Goal: Book appointment/travel/reservation

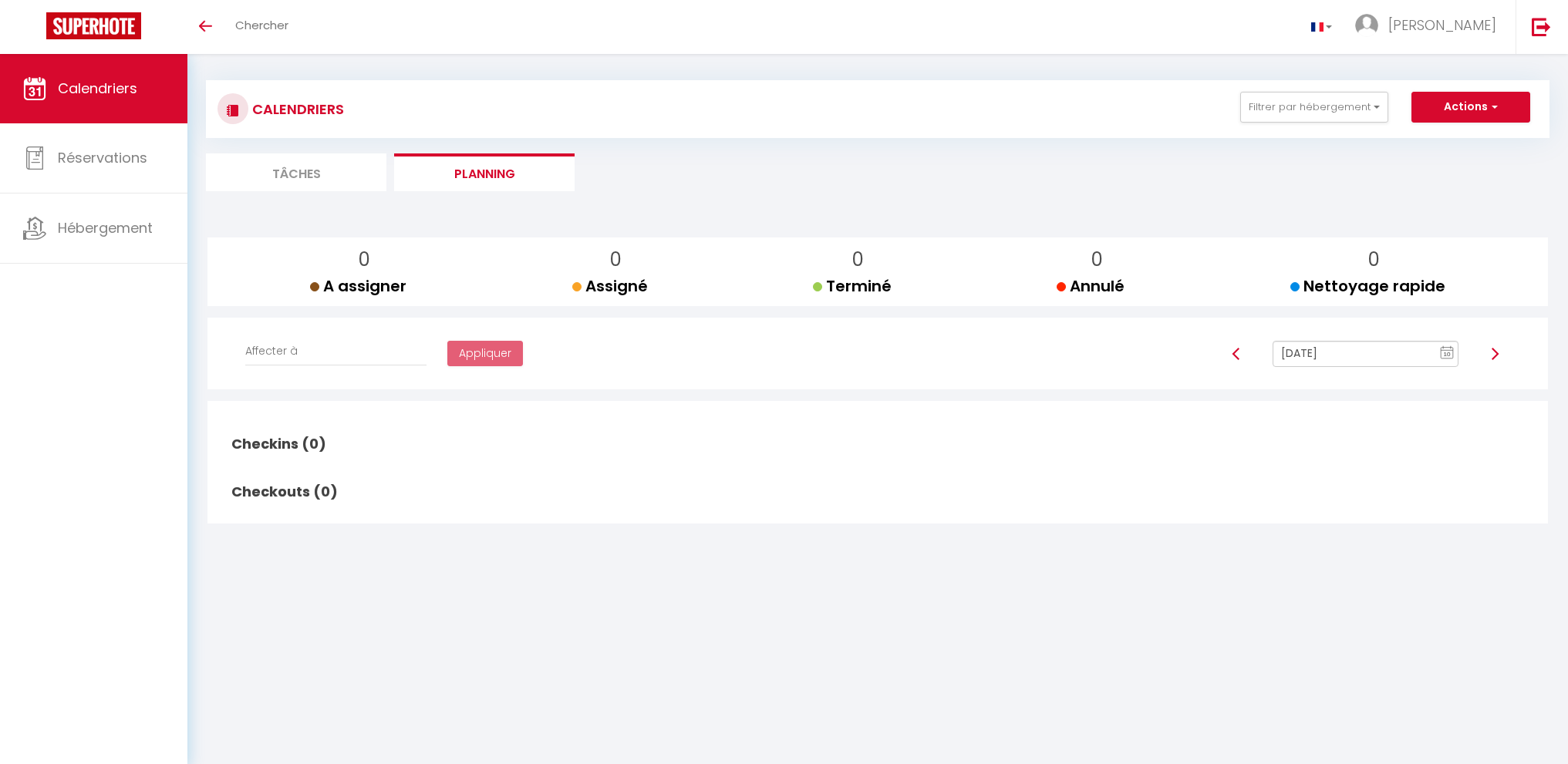
click at [1392, 361] on input "[DATE]" at bounding box center [1365, 354] width 186 height 26
click at [1388, 458] on td "11" at bounding box center [1386, 461] width 25 height 25
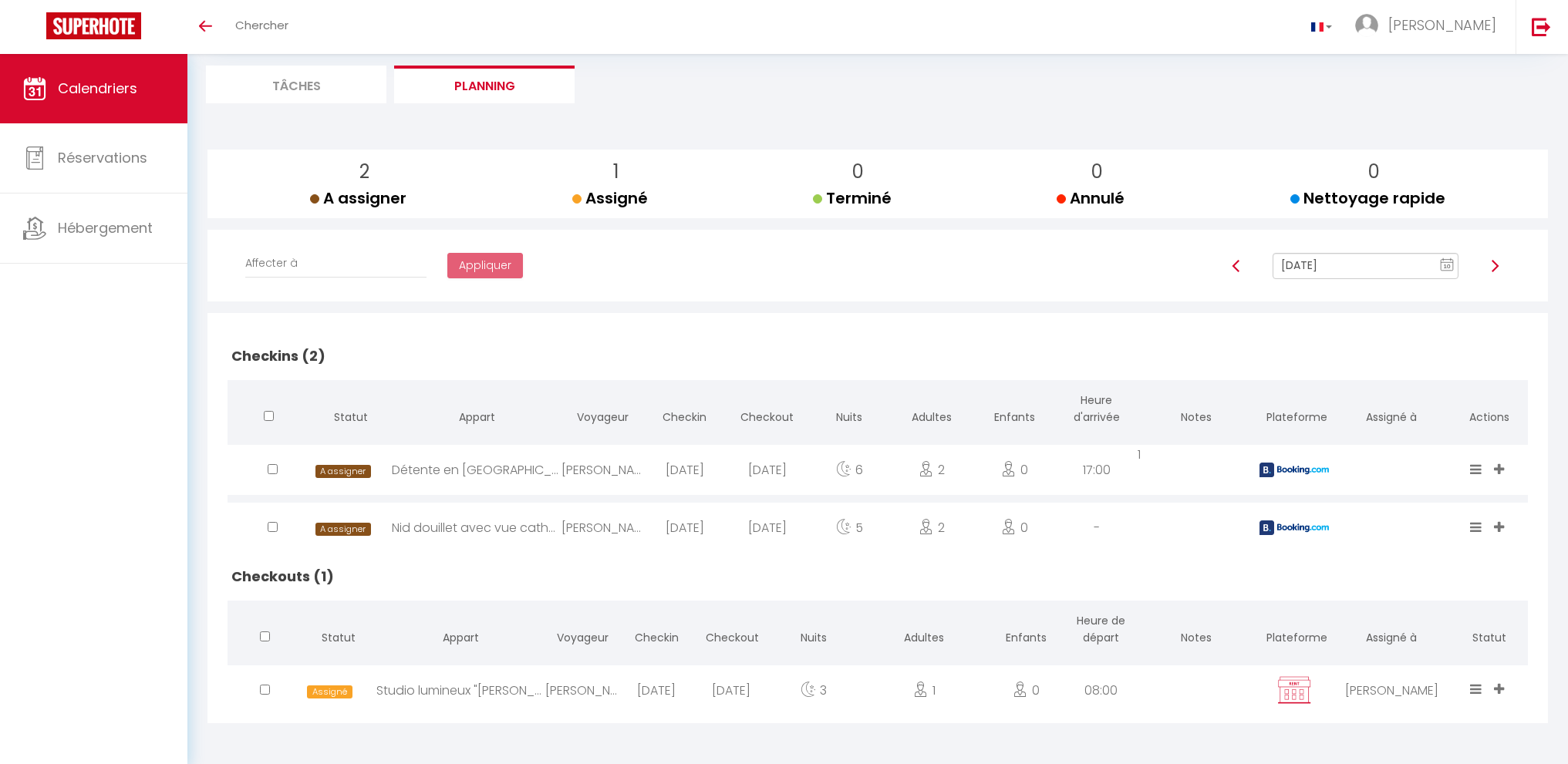
scroll to position [95, 0]
click at [1392, 264] on input "[DATE]" at bounding box center [1365, 266] width 186 height 26
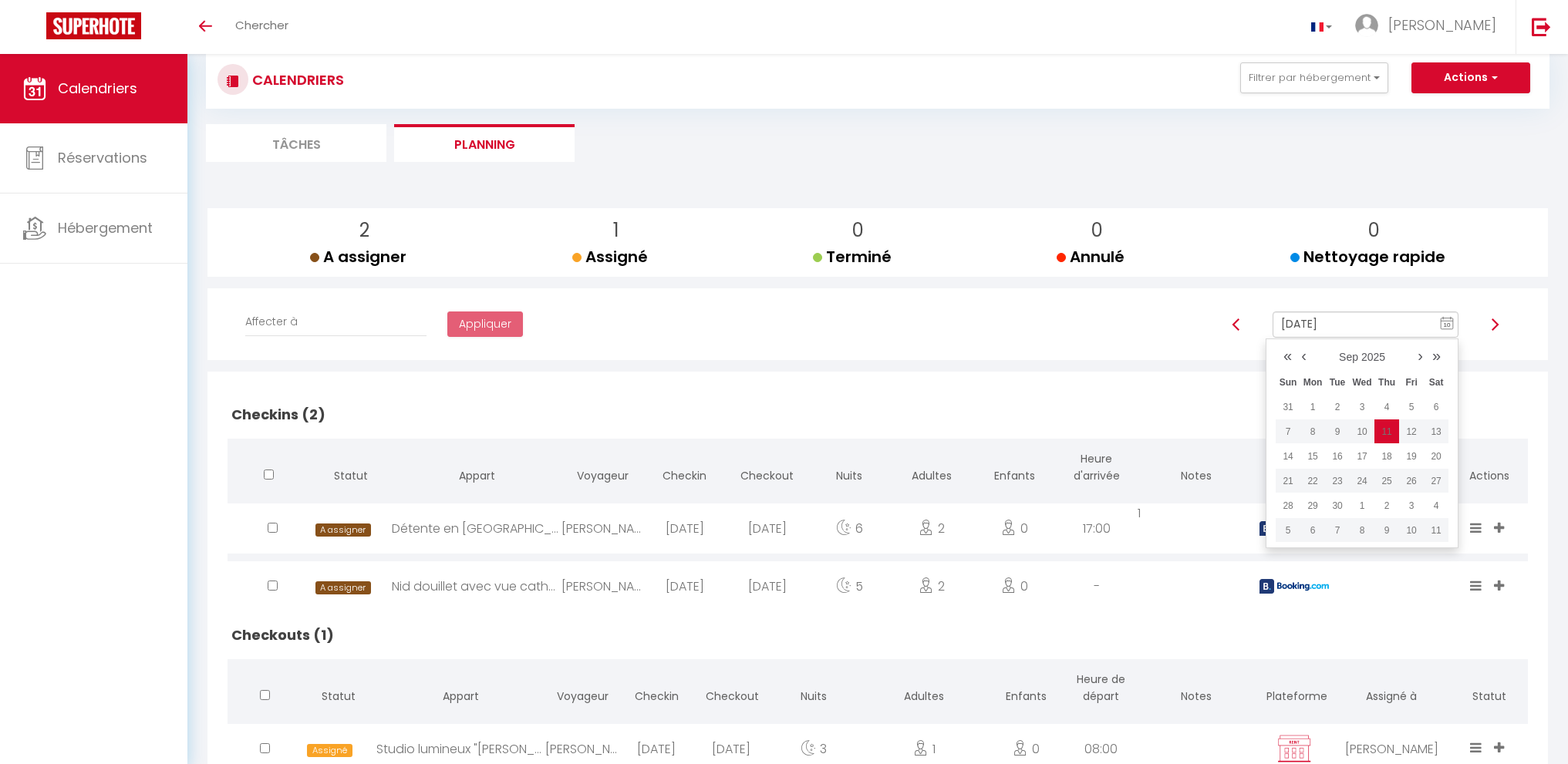
scroll to position [18, 0]
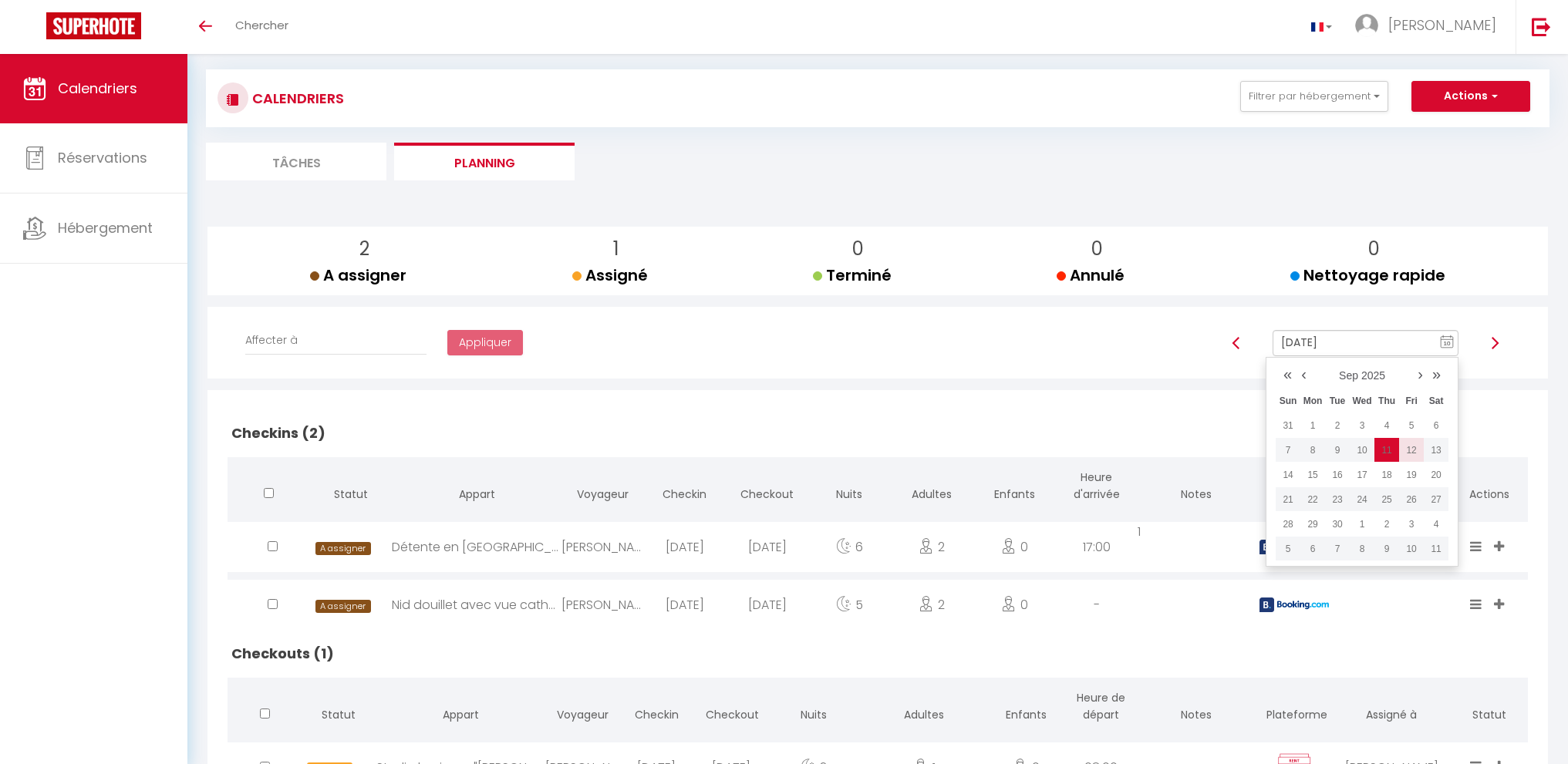
click at [1409, 444] on td "12" at bounding box center [1411, 451] width 25 height 25
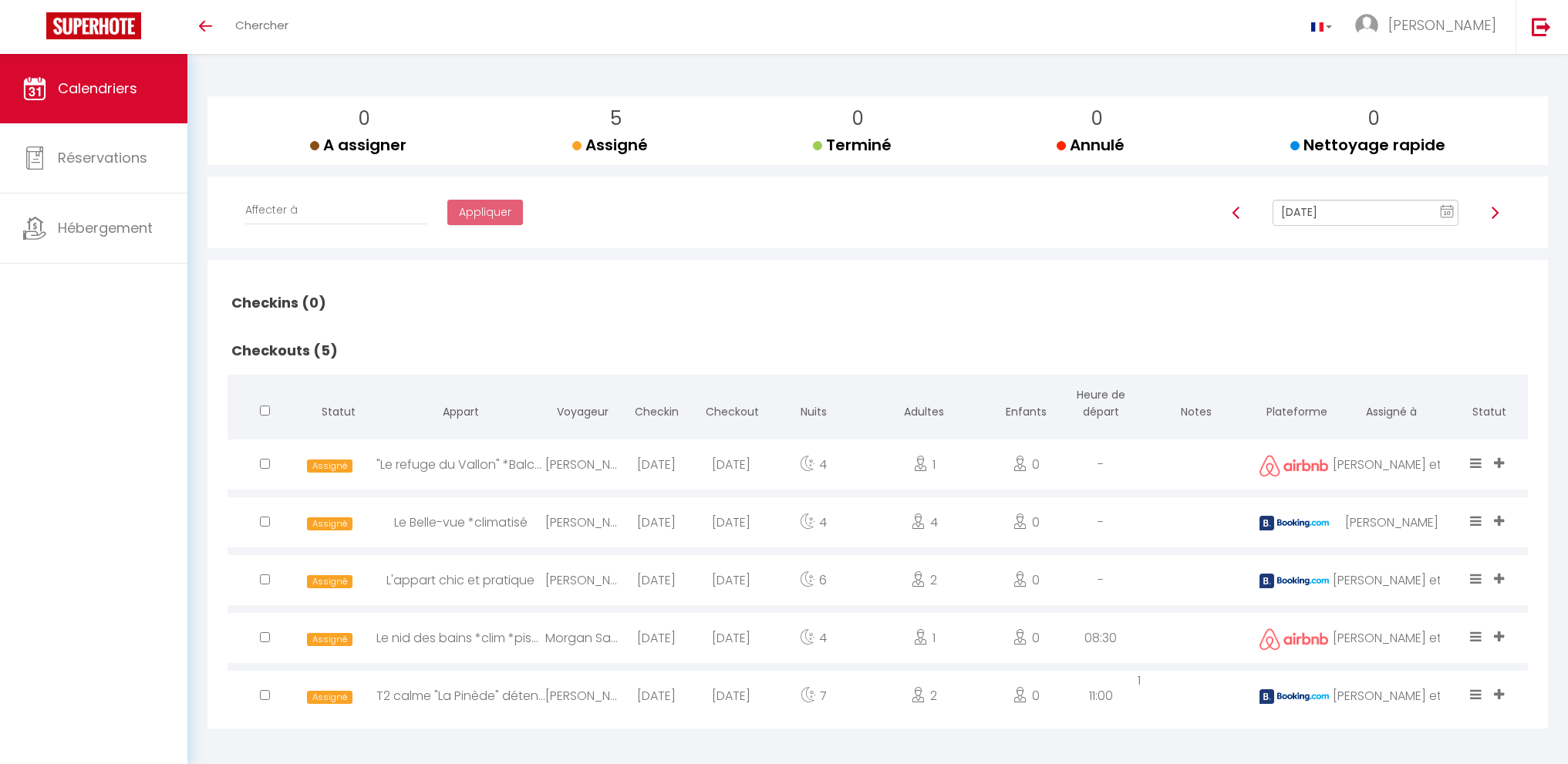
scroll to position [153, 0]
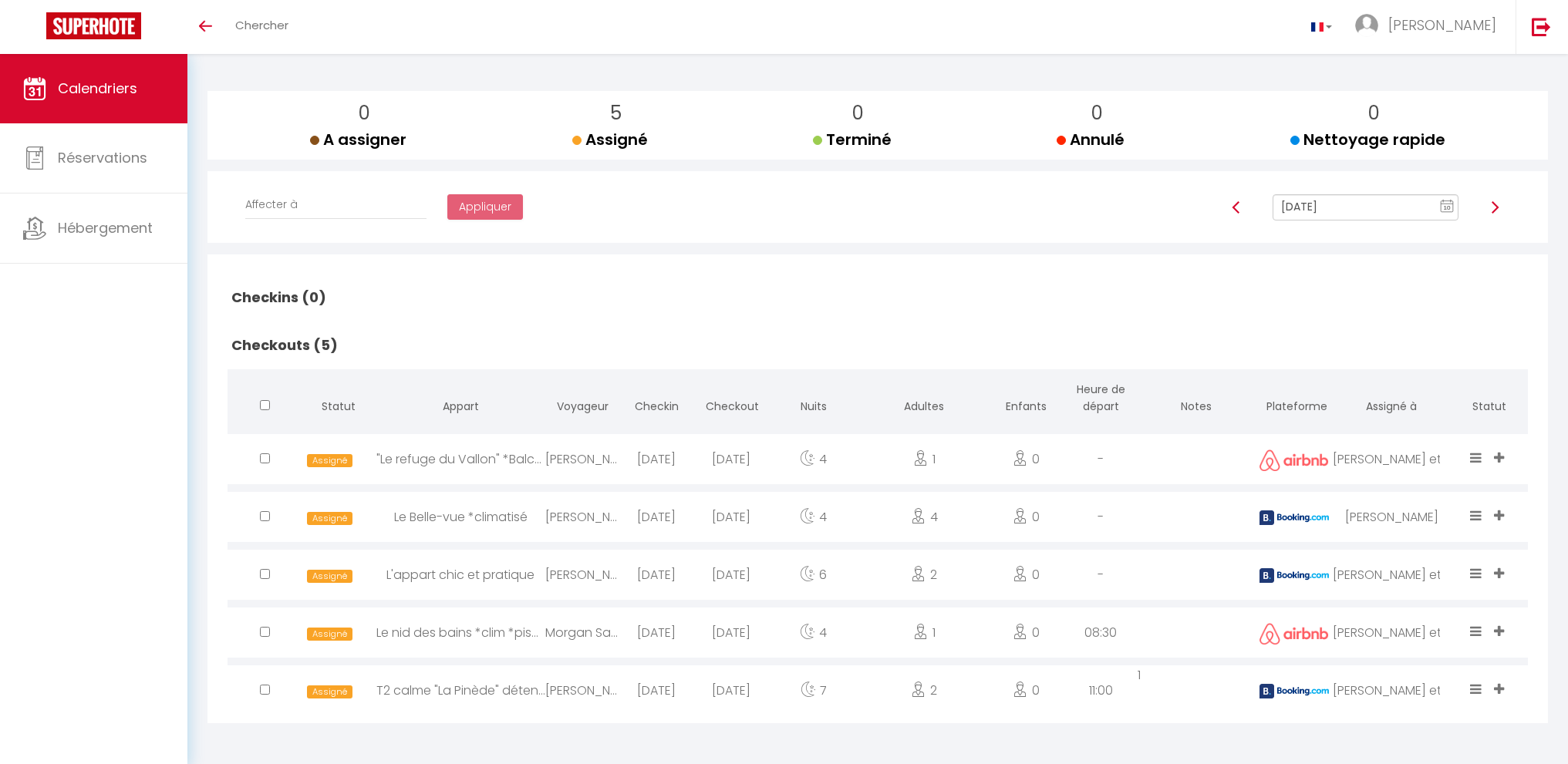
click at [1345, 201] on input "[DATE]" at bounding box center [1365, 207] width 186 height 26
click at [1437, 315] on td "13" at bounding box center [1436, 315] width 25 height 25
type input "[DATE]"
checkbox input "false"
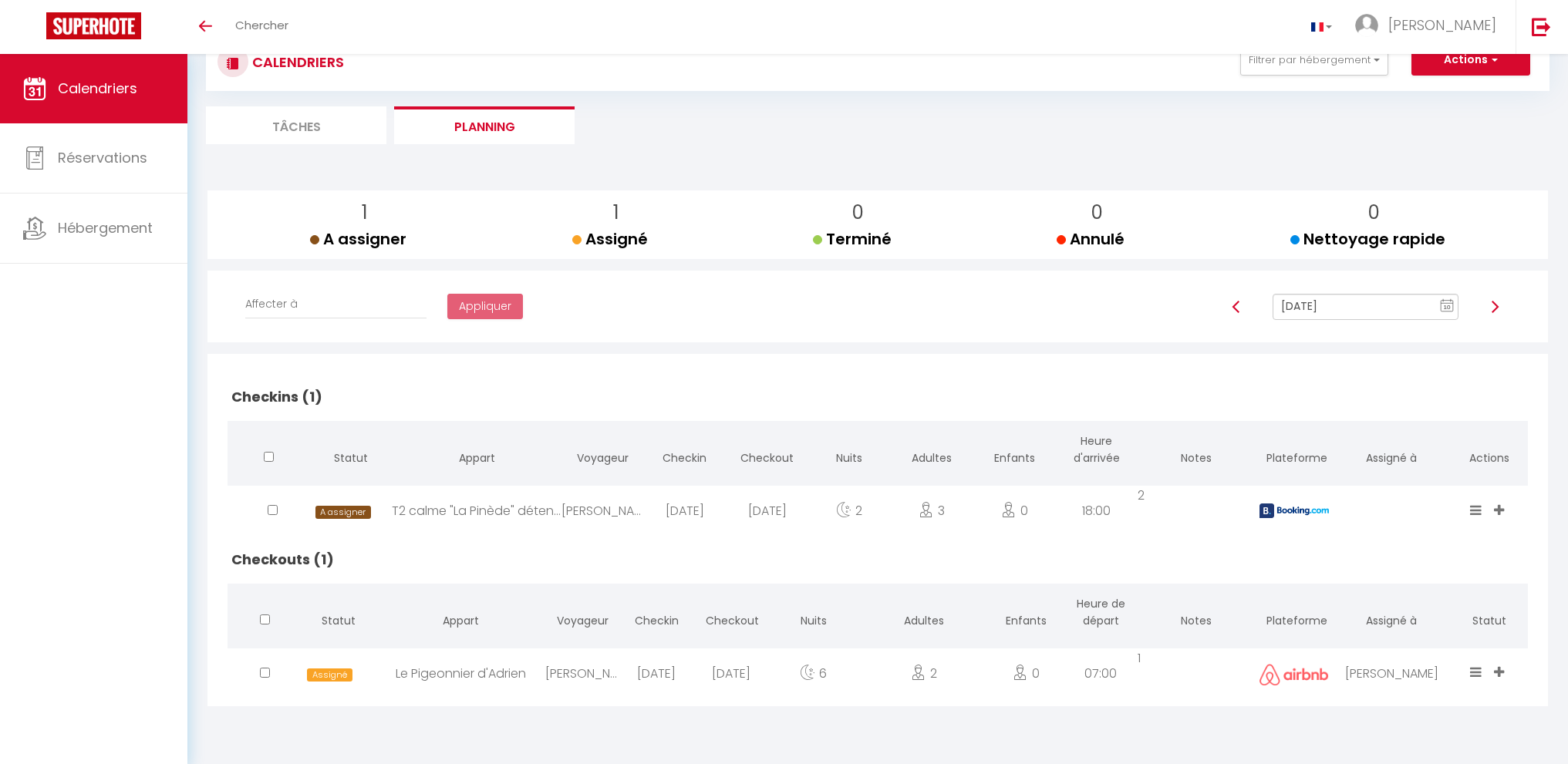
scroll to position [54, 0]
click at [1373, 313] on input "[DATE]" at bounding box center [1365, 307] width 186 height 26
click at [1287, 438] on td "14" at bounding box center [1288, 439] width 25 height 25
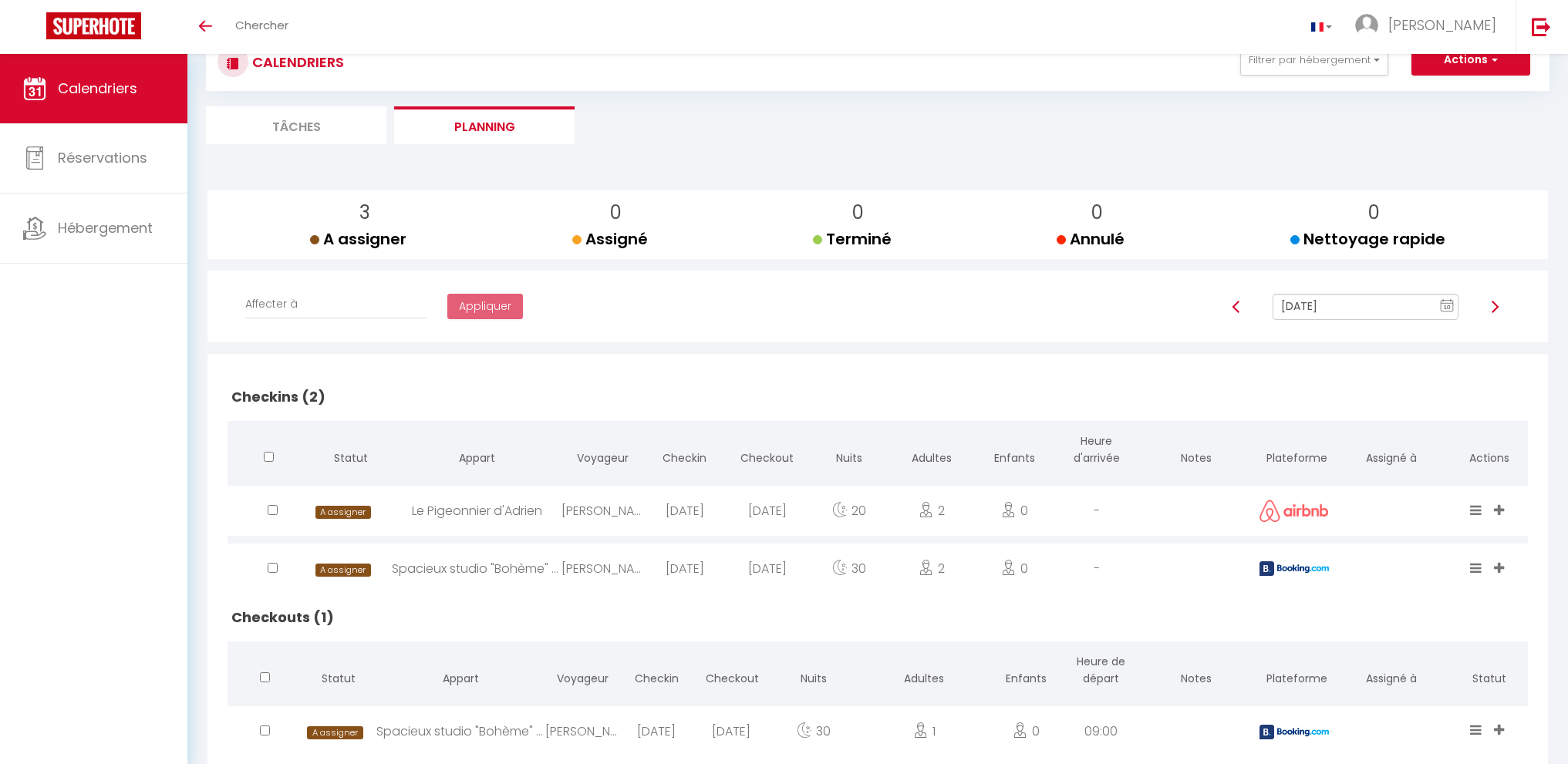
scroll to position [95, 0]
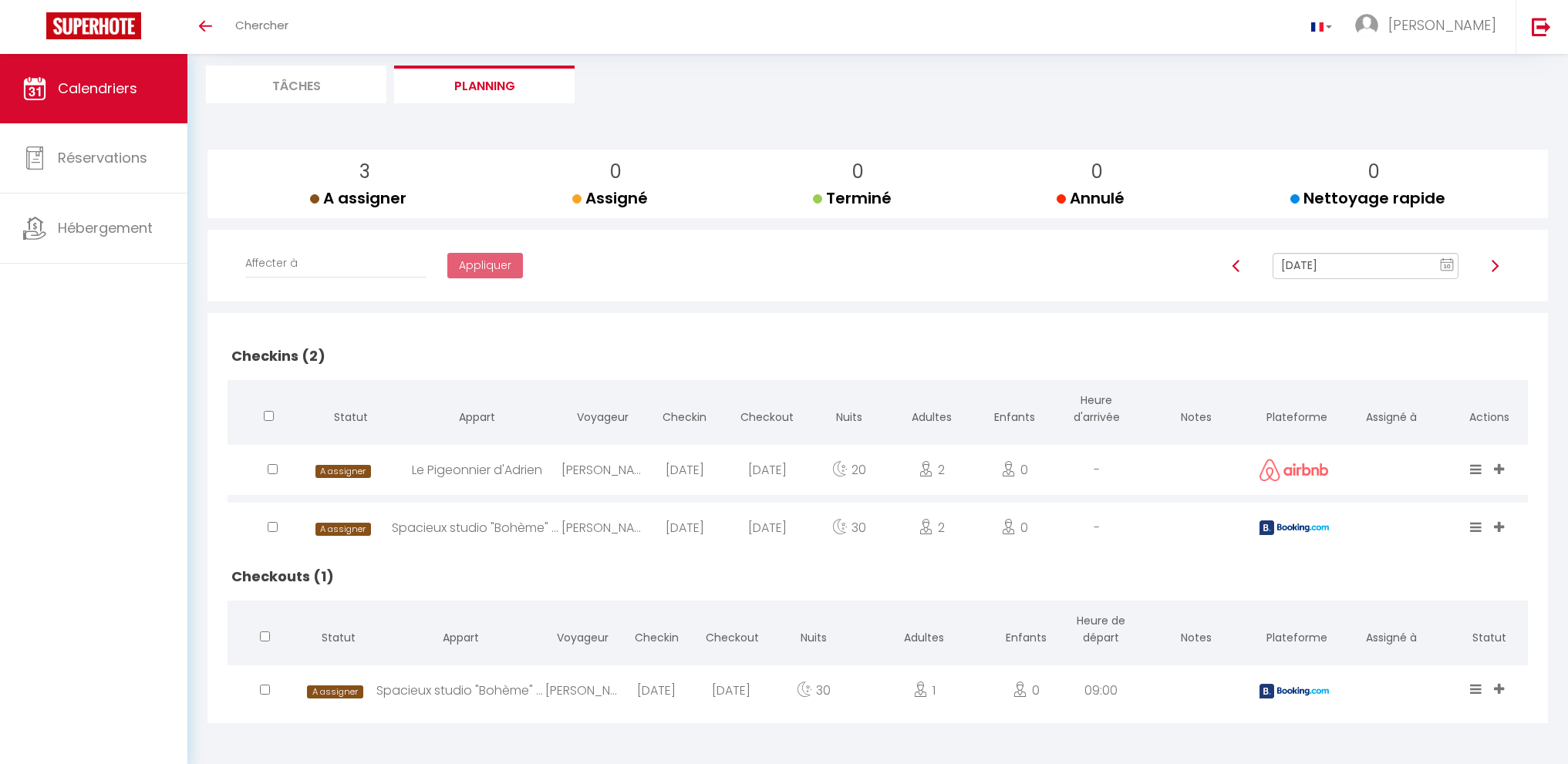
click at [1346, 261] on input "[DATE]" at bounding box center [1365, 266] width 186 height 26
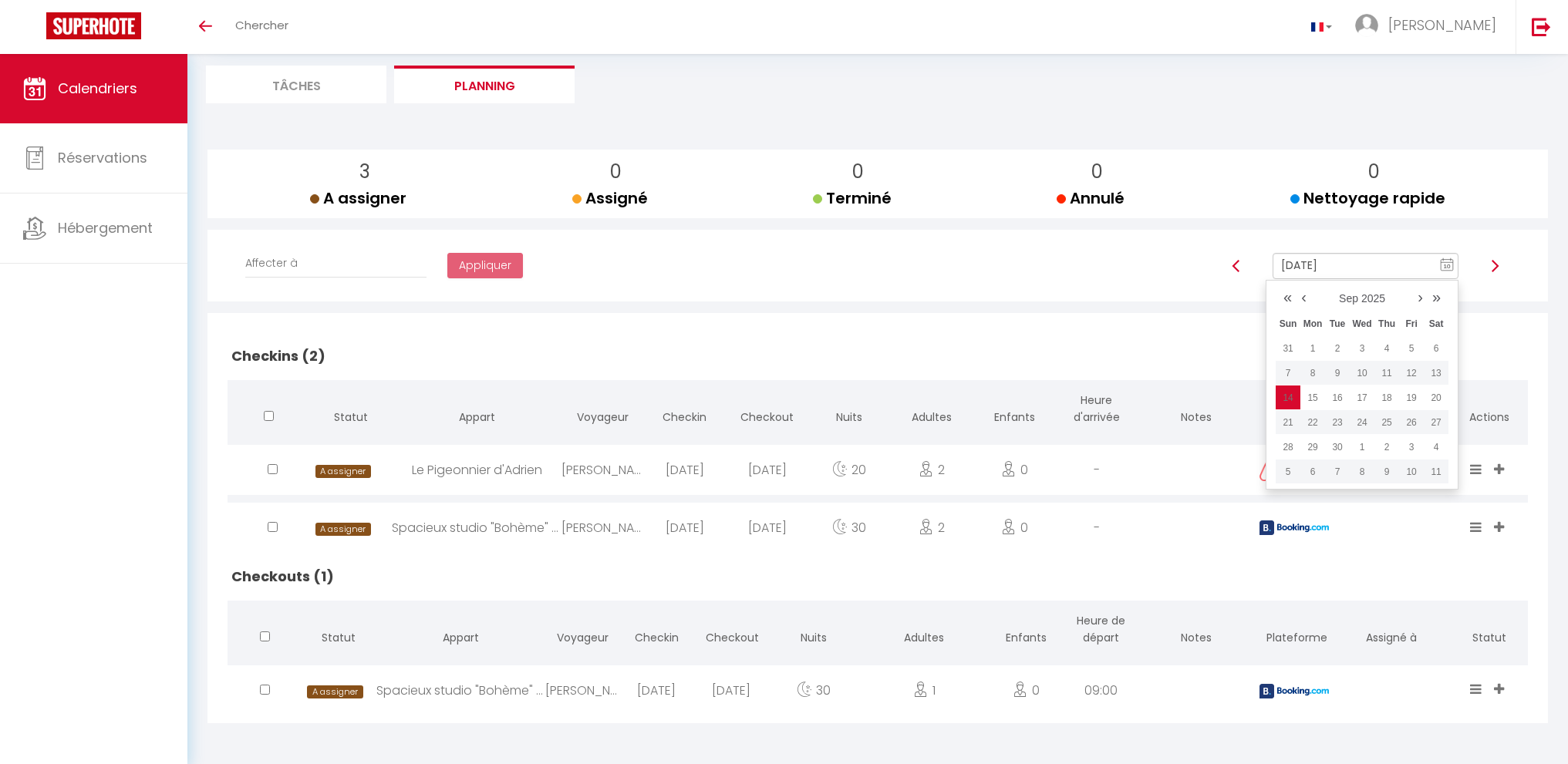
click at [1316, 397] on td "15" at bounding box center [1313, 398] width 25 height 25
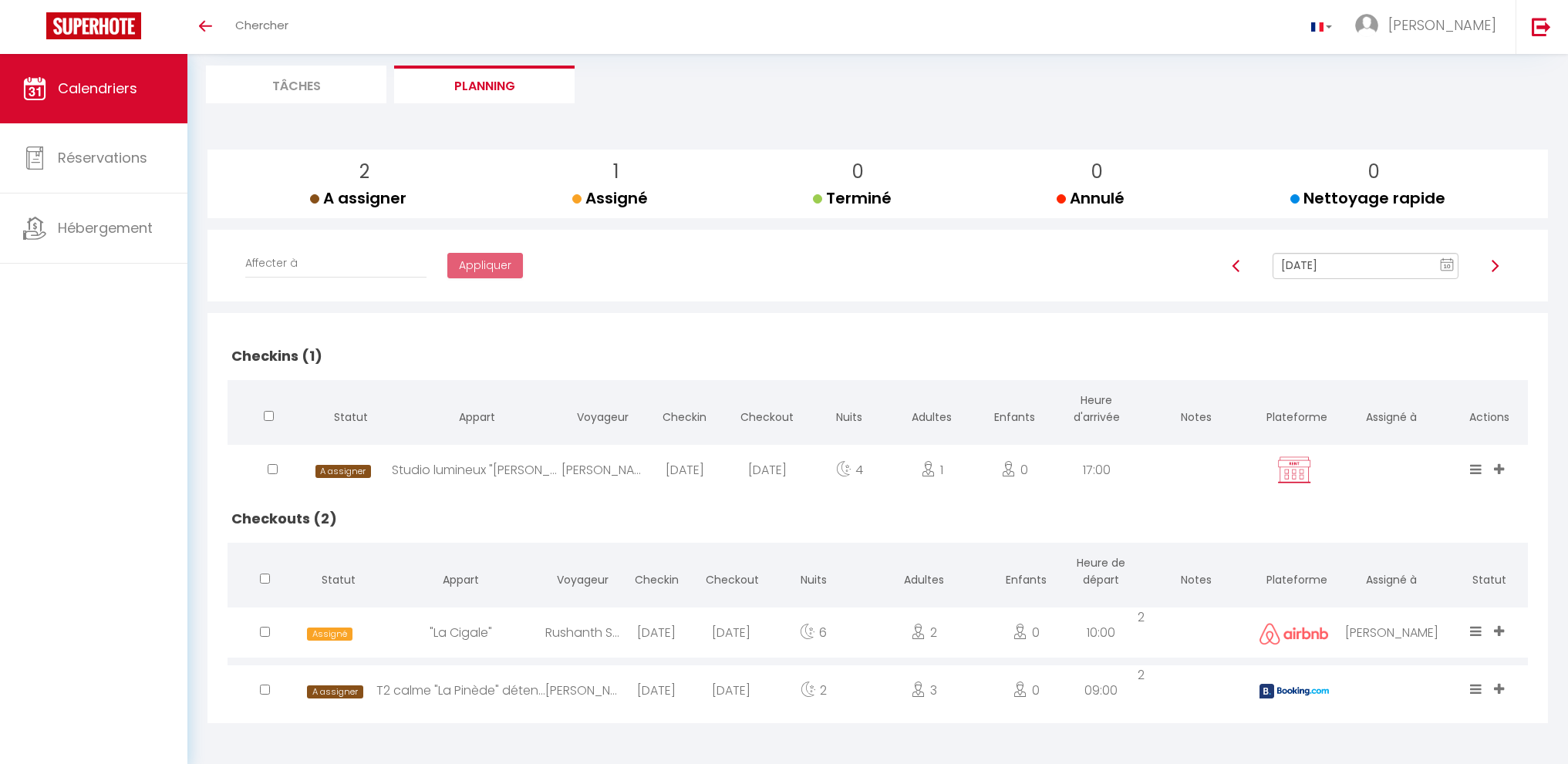
click at [1338, 265] on input "[DATE]" at bounding box center [1365, 266] width 186 height 26
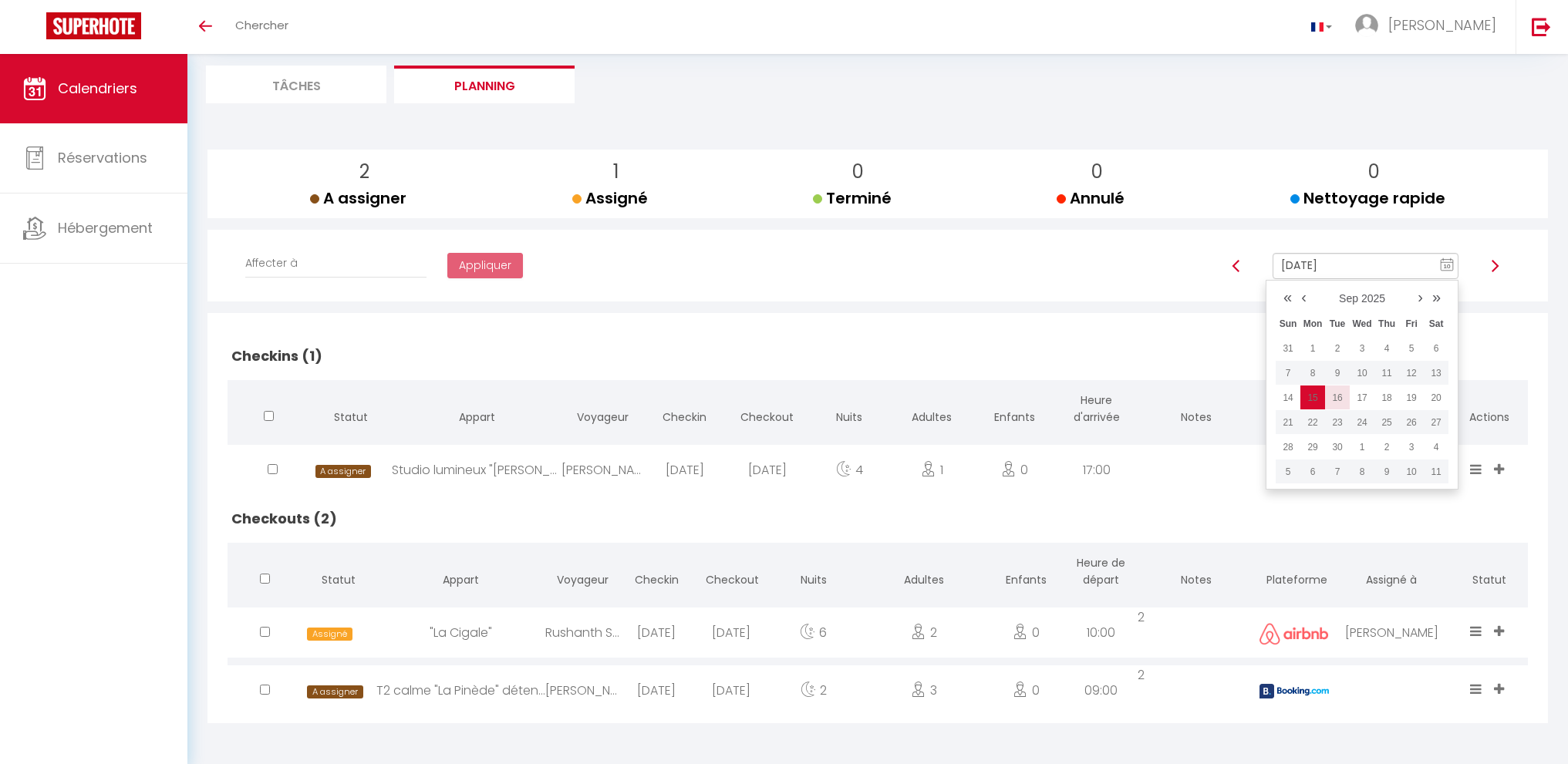
click at [1341, 399] on td "16" at bounding box center [1338, 398] width 25 height 25
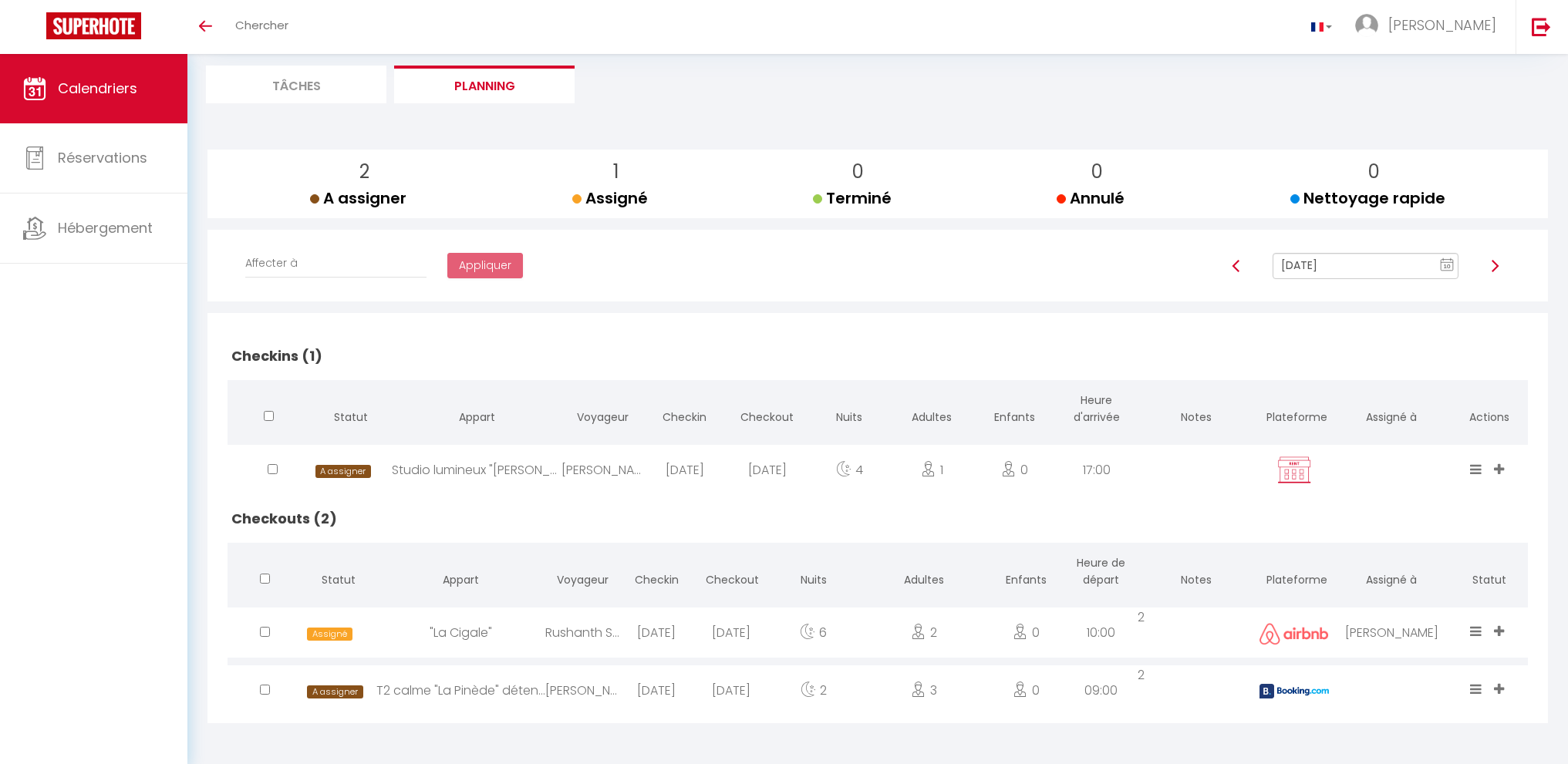
scroll to position [54, 0]
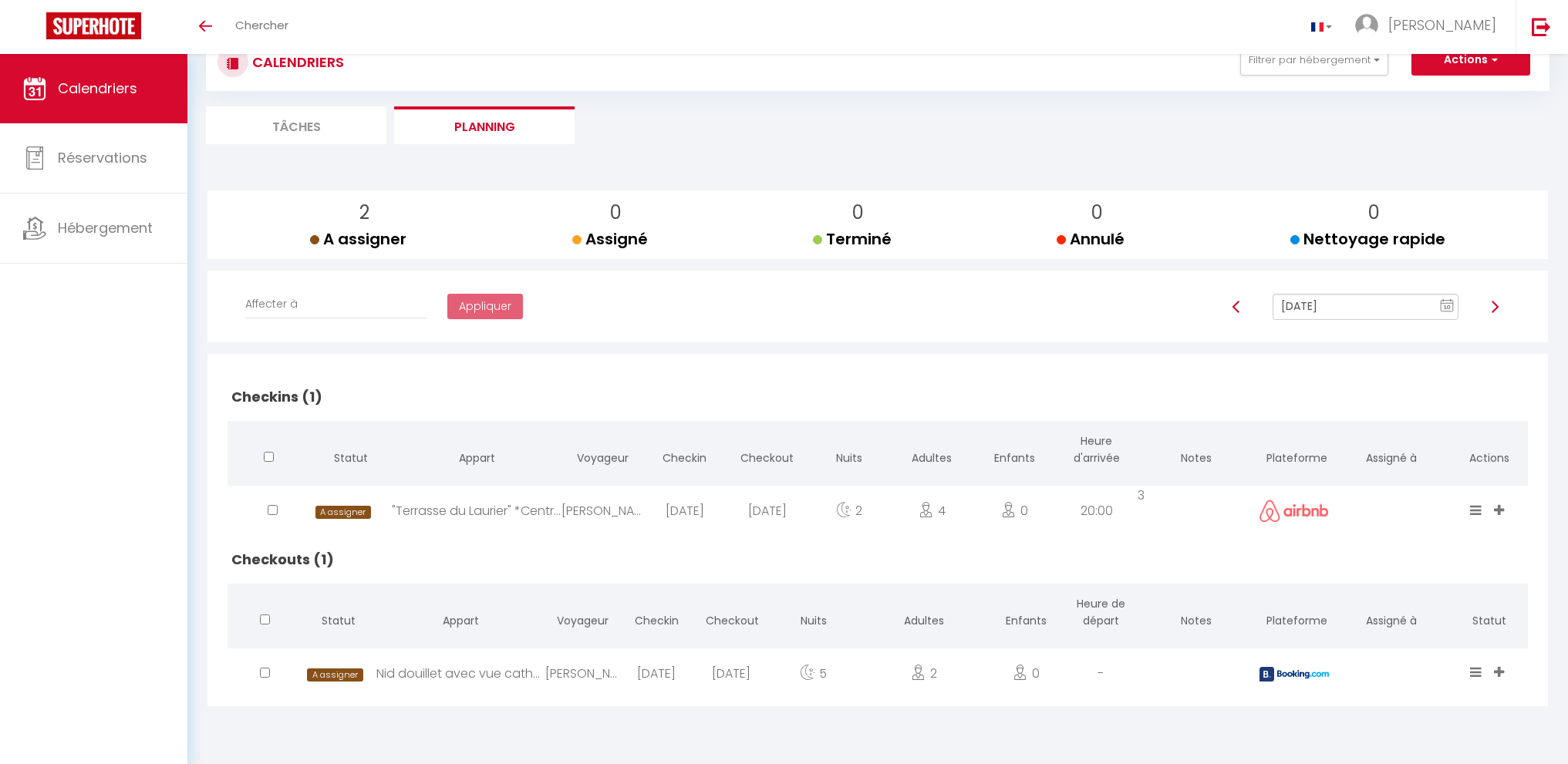
click at [1356, 305] on input "[DATE]" at bounding box center [1365, 307] width 186 height 26
click at [1360, 434] on td "17" at bounding box center [1362, 439] width 25 height 25
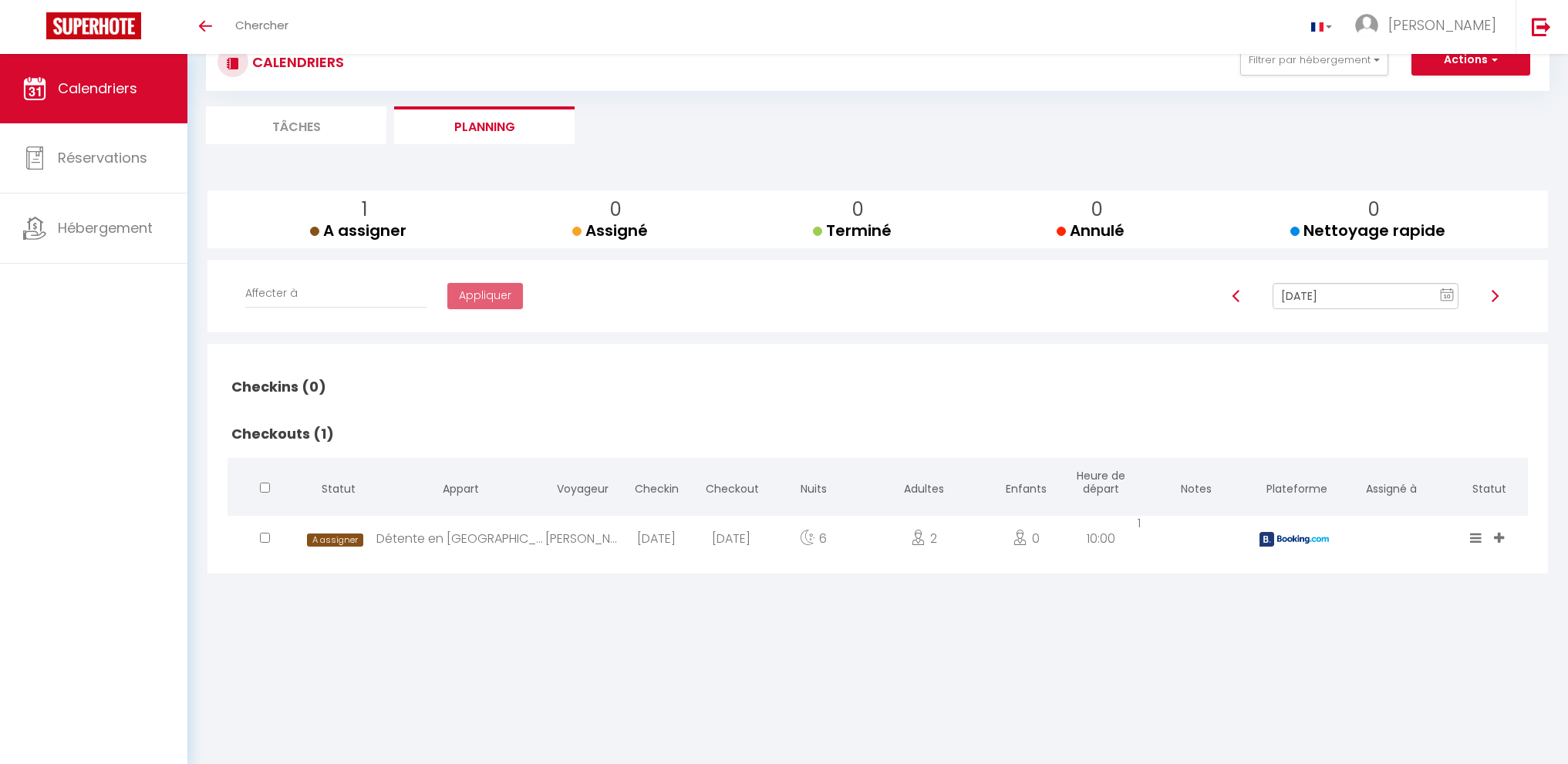
click at [1342, 308] on input "[DATE]" at bounding box center [1365, 296] width 186 height 26
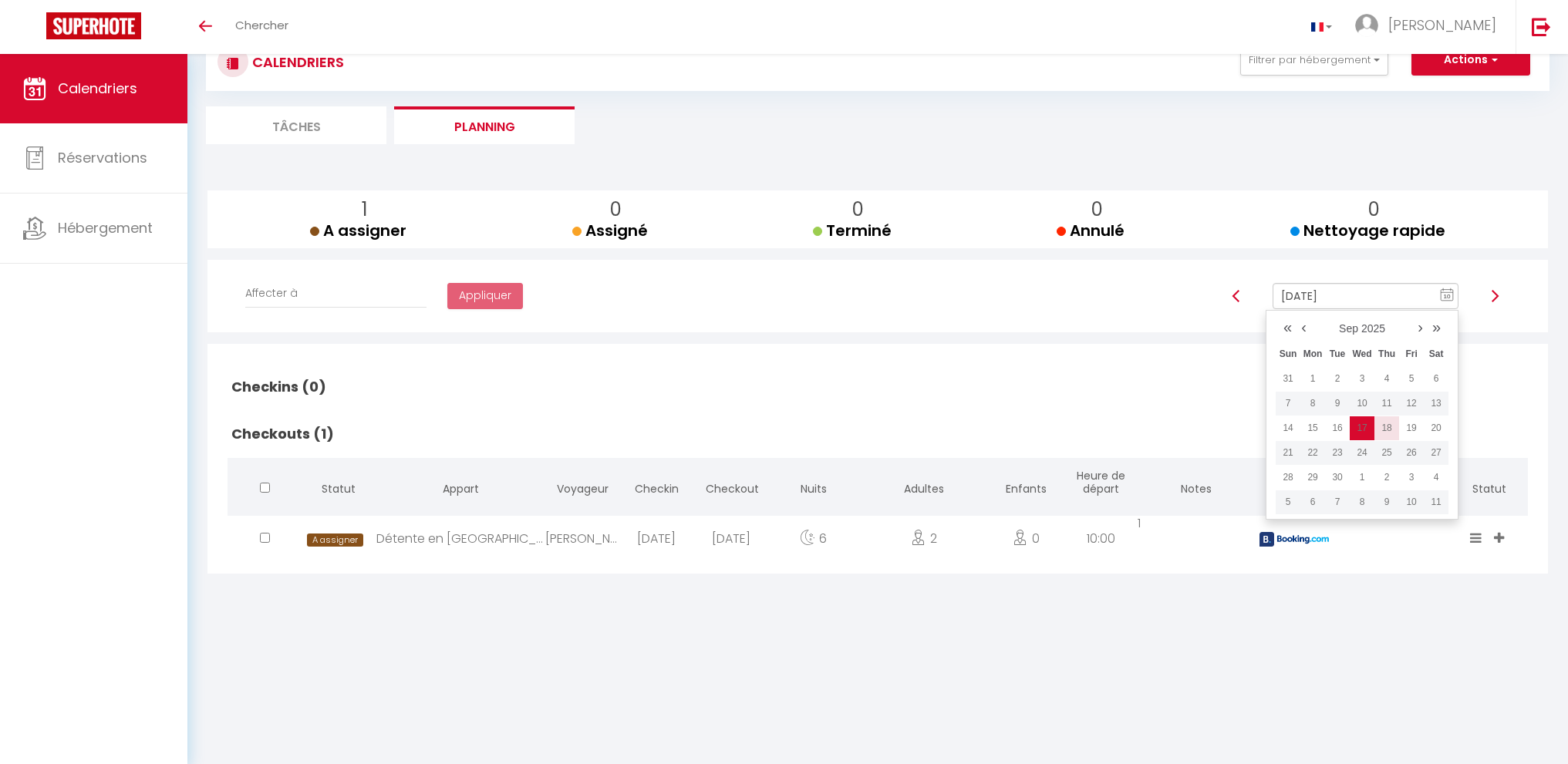
click at [1385, 430] on td "18" at bounding box center [1386, 428] width 25 height 25
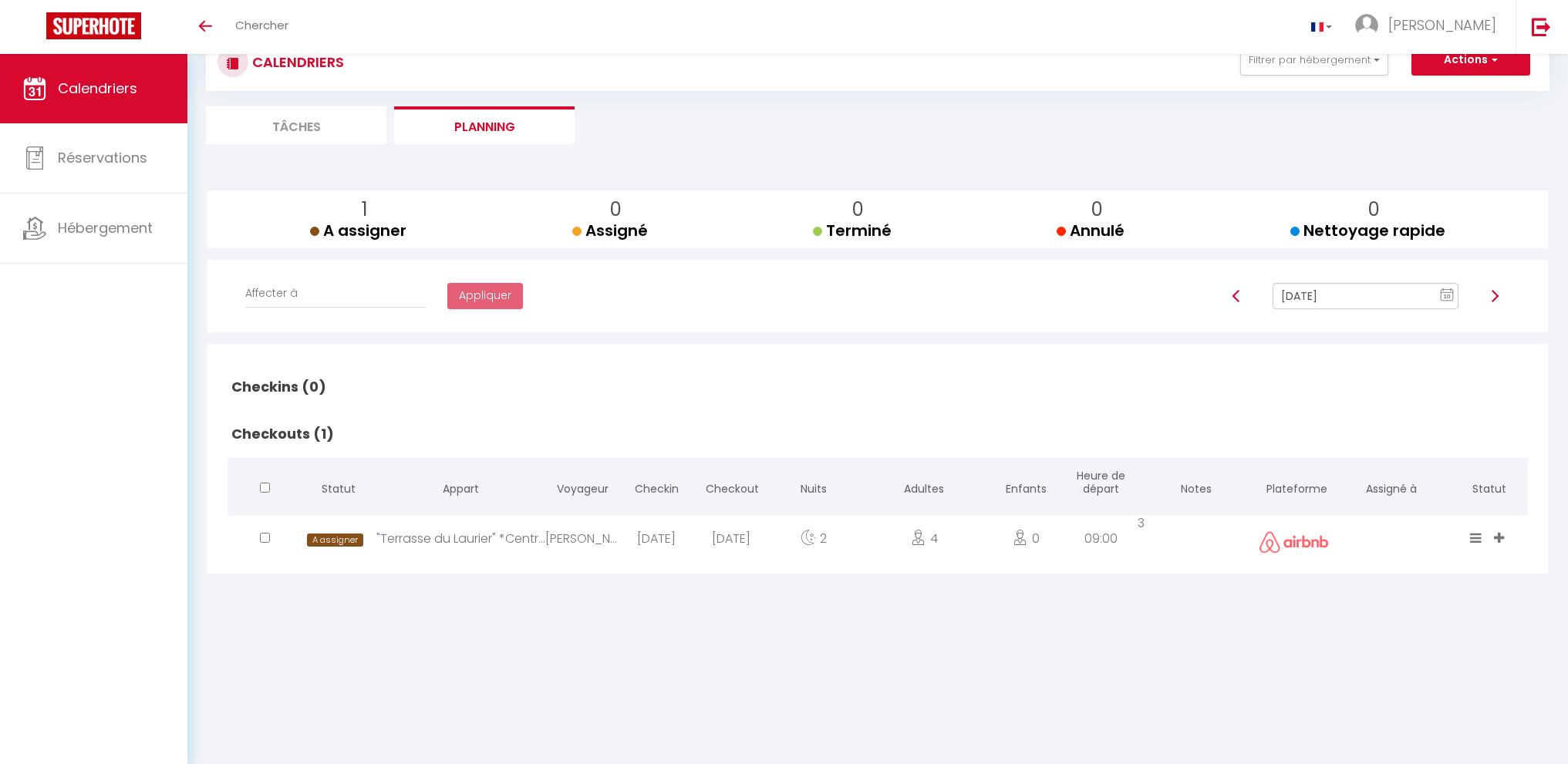
click at [1359, 304] on input "[DATE]" at bounding box center [1365, 296] width 186 height 26
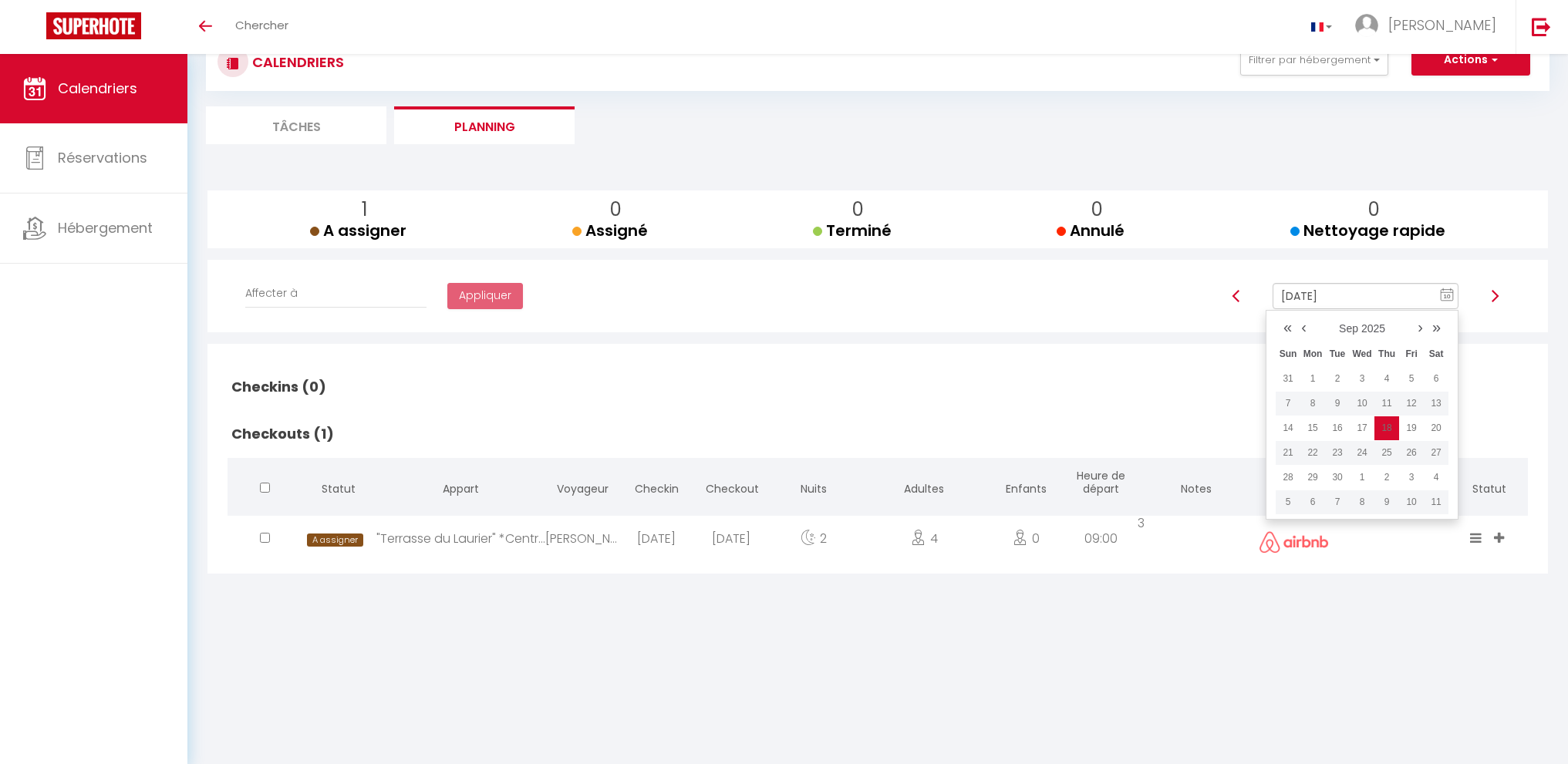
click at [1415, 428] on td "19" at bounding box center [1411, 428] width 25 height 25
type input "[DATE]"
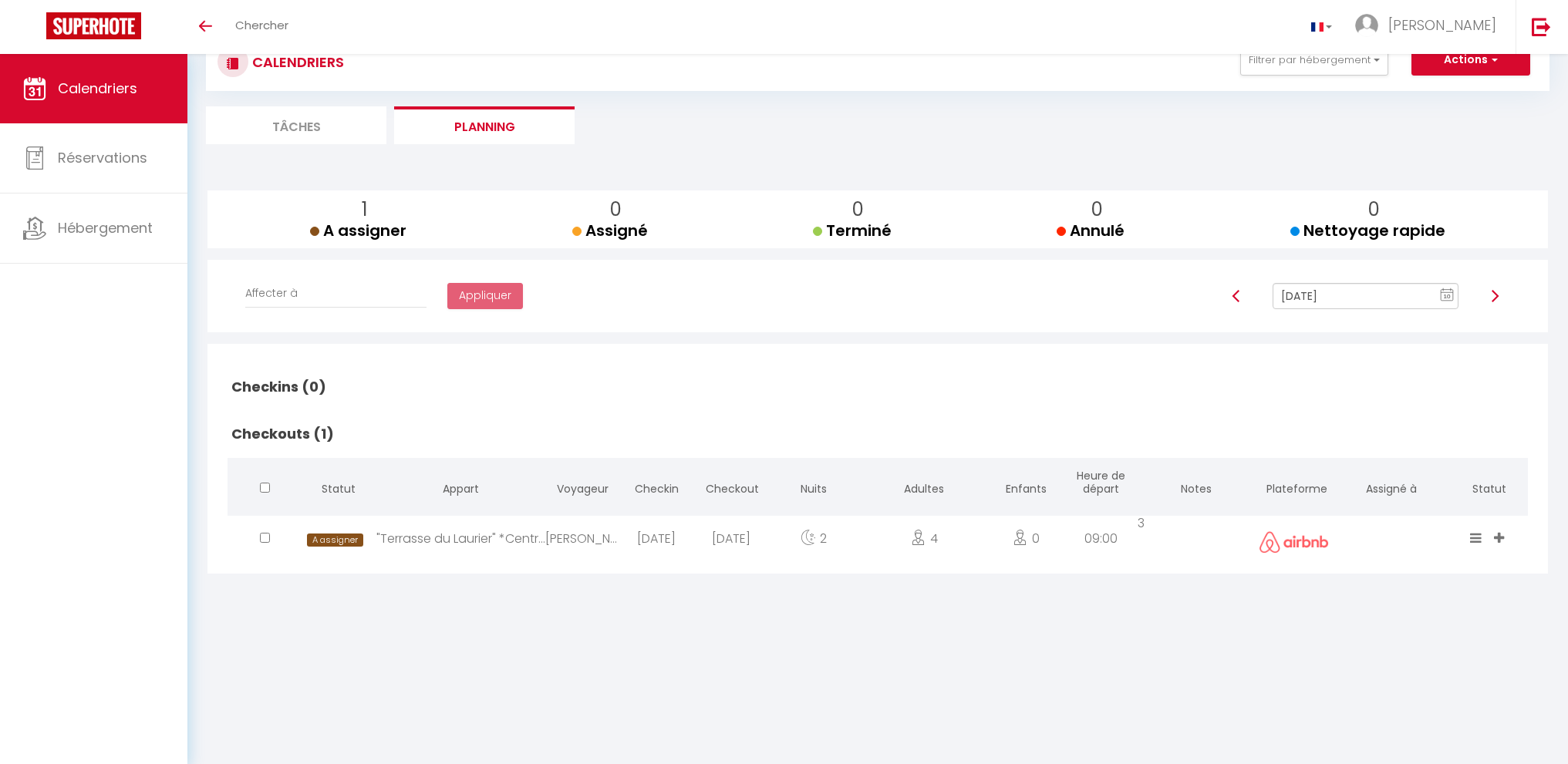
checkbox input "false"
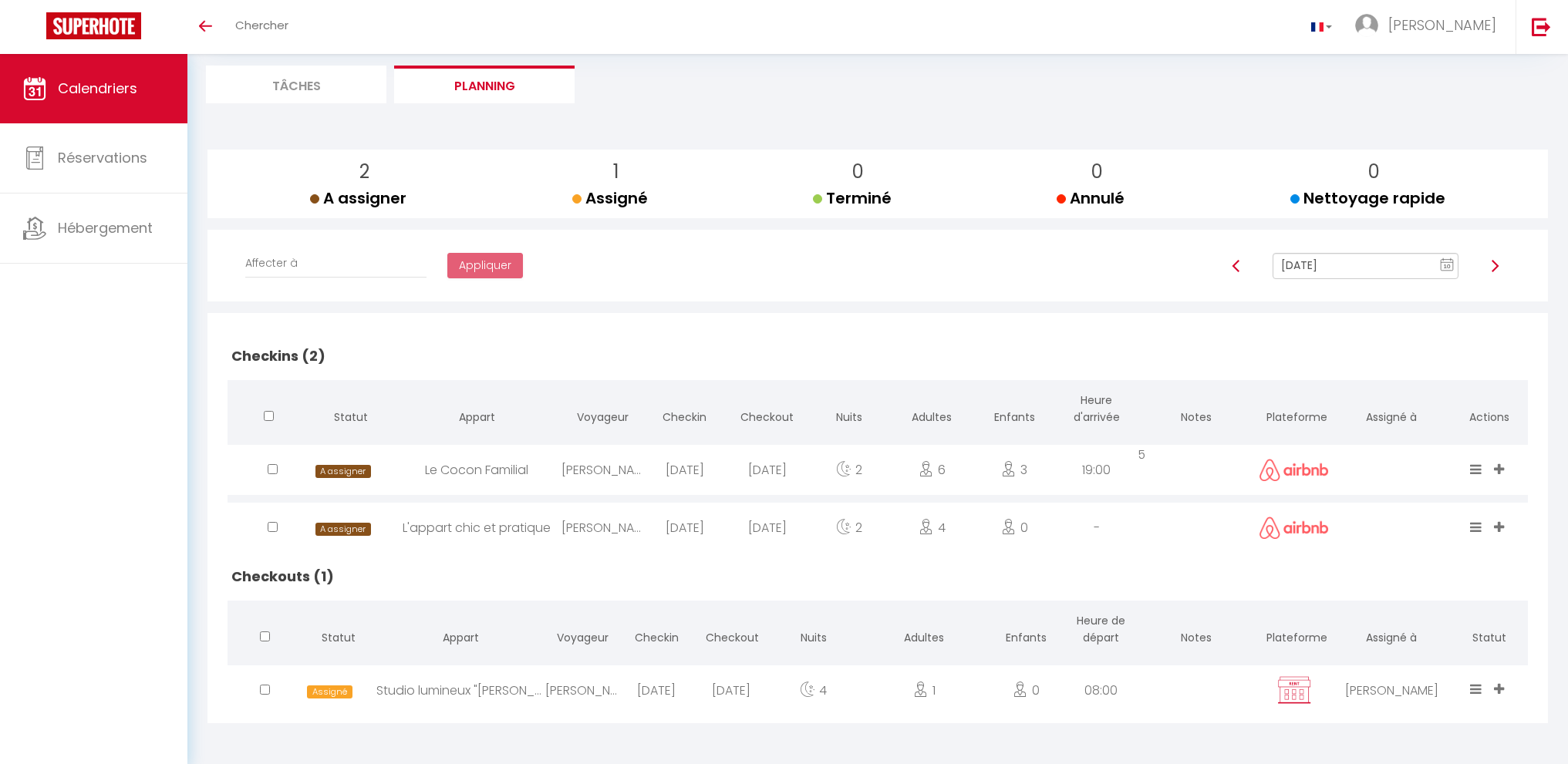
scroll to position [0, 0]
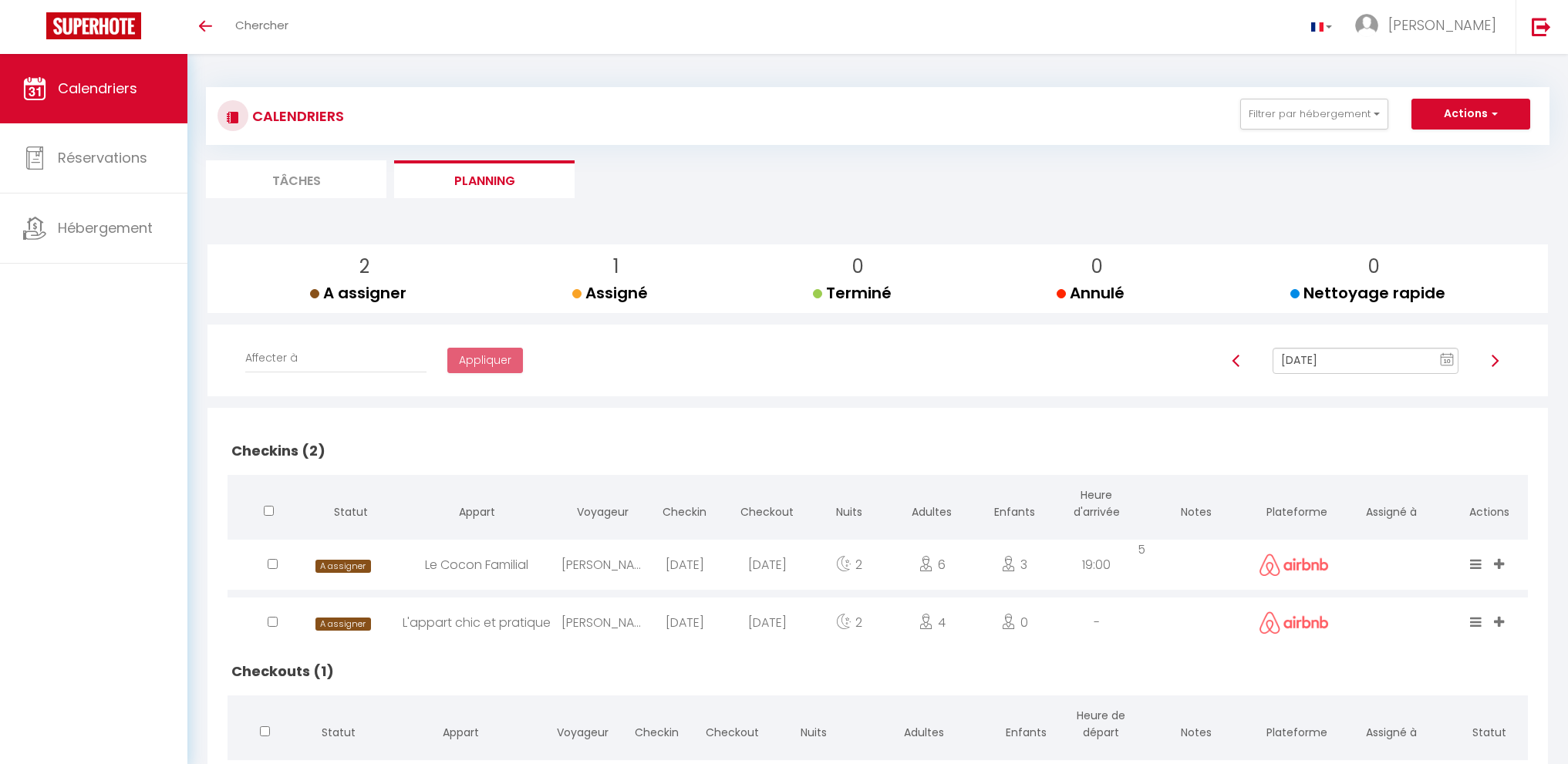
click at [1352, 369] on input "[DATE]" at bounding box center [1365, 361] width 186 height 26
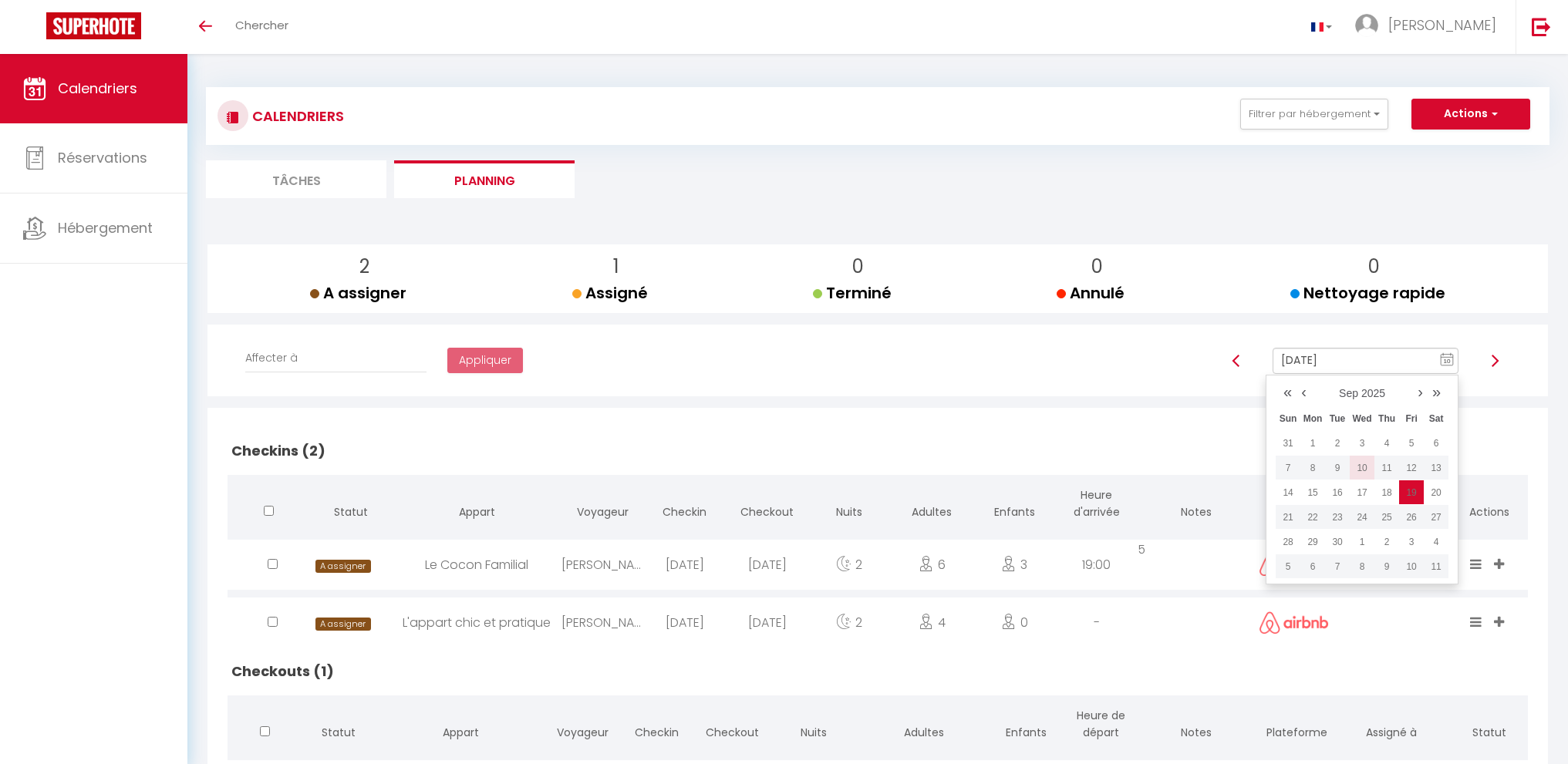
click at [1363, 468] on td "10" at bounding box center [1362, 468] width 25 height 25
type input "[DATE]"
